Goal: Task Accomplishment & Management: Complete application form

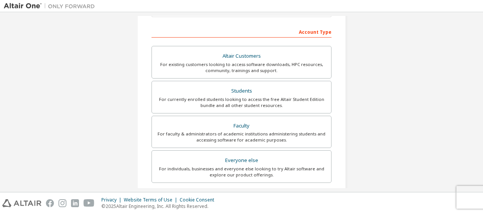
scroll to position [112, 0]
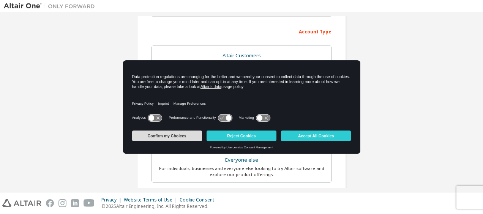
click at [164, 136] on button "Confirm my Choices" at bounding box center [167, 136] width 70 height 11
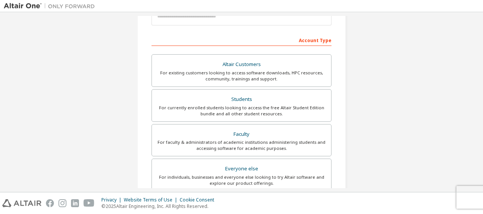
scroll to position [99, 0]
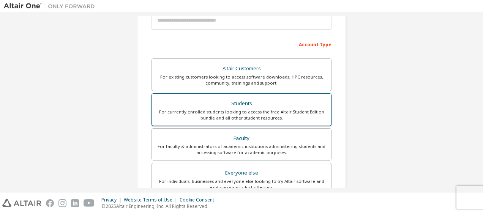
click at [205, 111] on div "For currently enrolled students looking to access the free Altair Student Editi…" at bounding box center [241, 115] width 170 height 12
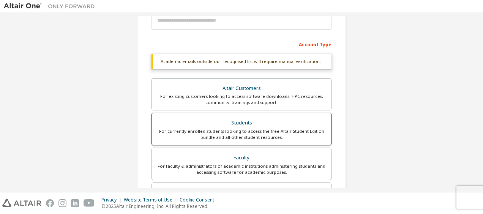
scroll to position [195, 0]
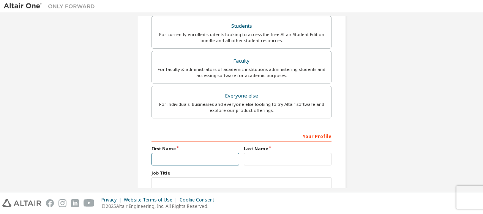
click at [187, 156] on input "text" at bounding box center [195, 159] width 88 height 13
type input "*****"
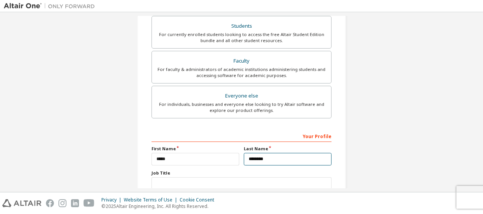
type input "********"
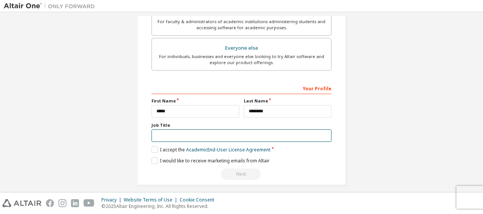
scroll to position [247, 0]
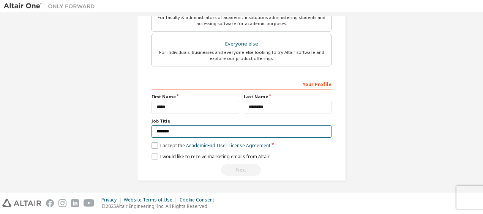
type input "*******"
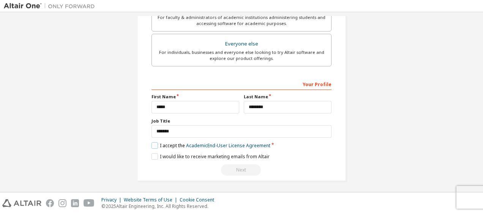
click at [172, 146] on label "I accept the Academic End-User License Agreement" at bounding box center [210, 145] width 119 height 6
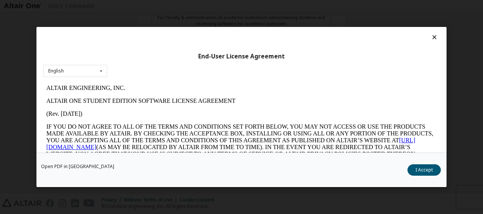
scroll to position [0, 0]
click at [433, 175] on button "I Accept" at bounding box center [423, 169] width 33 height 11
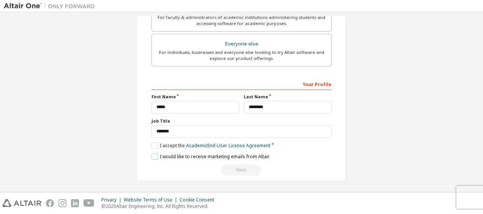
click at [197, 156] on label "I would like to receive marketing emails from Altair" at bounding box center [210, 156] width 118 height 6
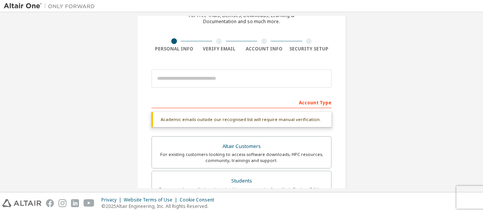
scroll to position [35, 0]
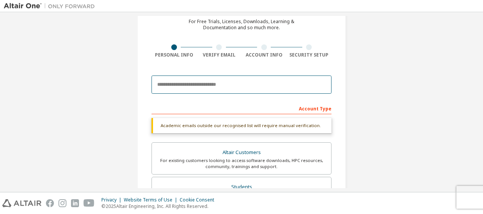
click at [207, 76] on input "email" at bounding box center [241, 85] width 180 height 18
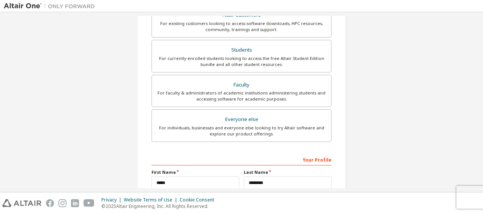
scroll to position [228, 0]
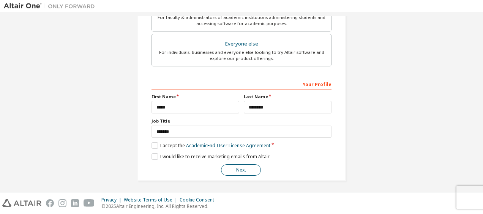
type input "**********"
click at [228, 170] on button "Next" at bounding box center [241, 169] width 40 height 11
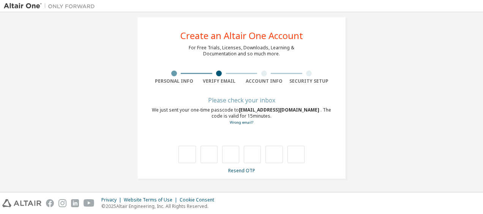
scroll to position [8, 0]
type input "*"
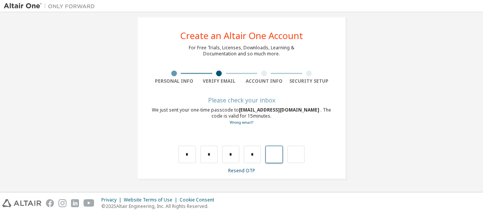
type input "*"
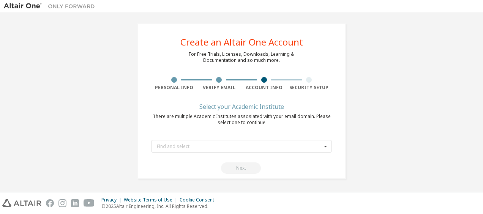
scroll to position [1, 0]
click at [225, 152] on input "text" at bounding box center [241, 147] width 179 height 12
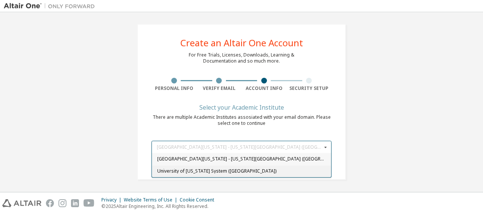
click at [189, 169] on span "University of [US_STATE] System ([GEOGRAPHIC_DATA])" at bounding box center [241, 171] width 169 height 5
type input "******"
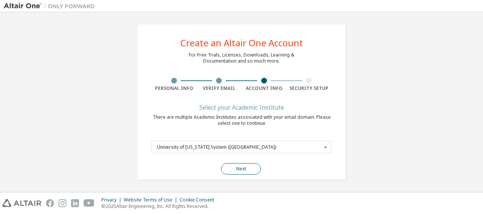
click at [224, 164] on button "Next" at bounding box center [241, 168] width 40 height 11
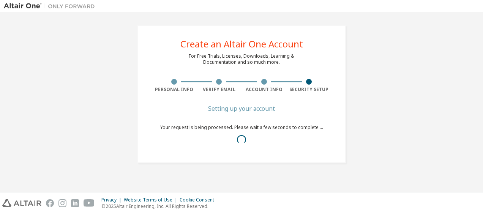
scroll to position [0, 0]
